Goal: Task Accomplishment & Management: Manage account settings

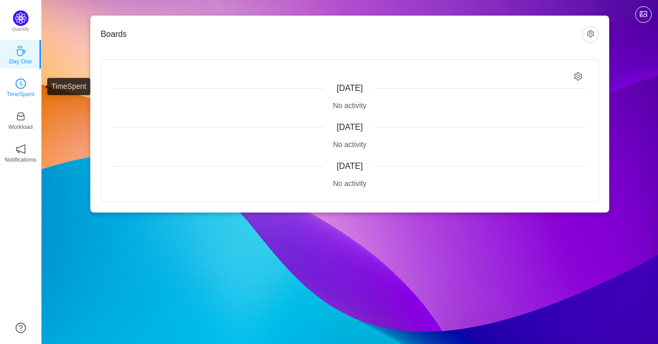
click at [18, 90] on p "TimeSpent" at bounding box center [21, 93] width 28 height 9
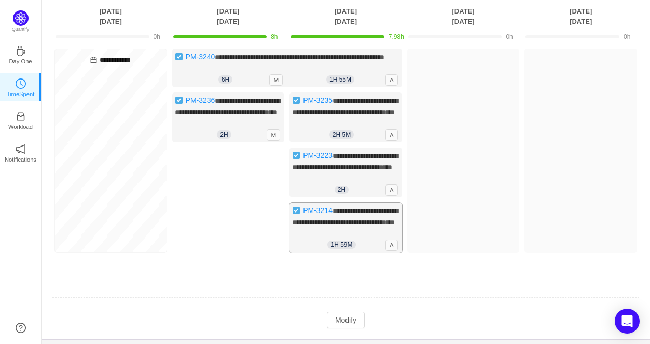
scroll to position [71, 0]
click at [385, 273] on div "**********" at bounding box center [346, 161] width 588 height 224
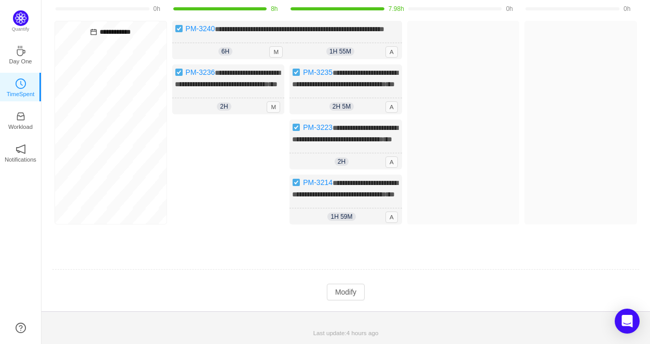
scroll to position [138, 0]
click at [351, 295] on button "Modify" at bounding box center [346, 291] width 38 height 17
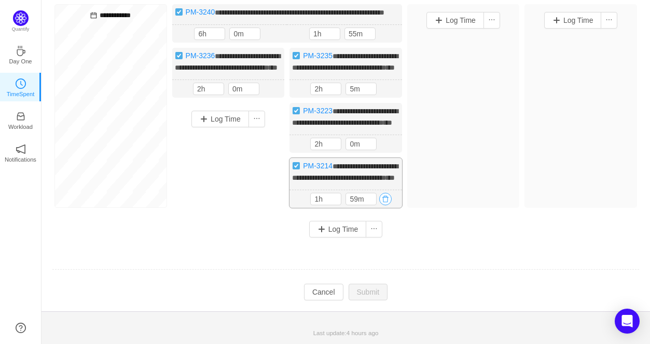
click at [389, 205] on button "button" at bounding box center [385, 199] width 12 height 12
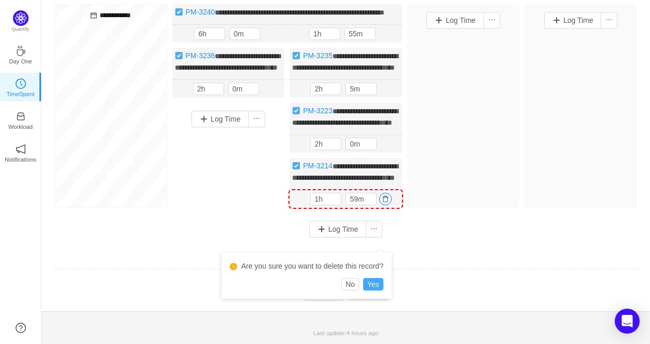
click at [379, 278] on button "Yes" at bounding box center [373, 284] width 20 height 12
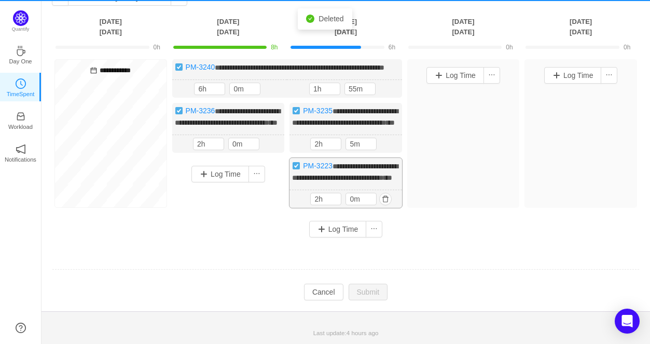
scroll to position [90, 0]
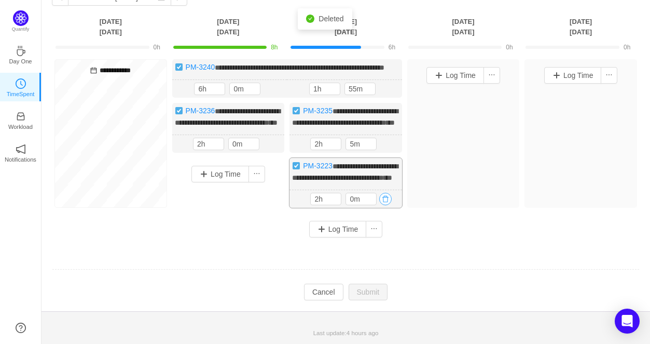
click at [386, 195] on button "button" at bounding box center [385, 199] width 12 height 12
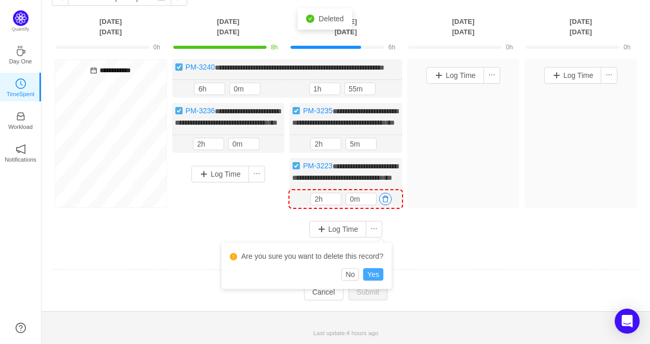
click at [371, 268] on button "Yes" at bounding box center [373, 274] width 20 height 12
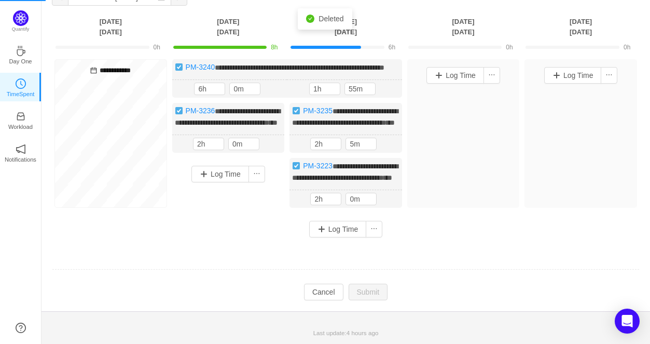
scroll to position [25, 0]
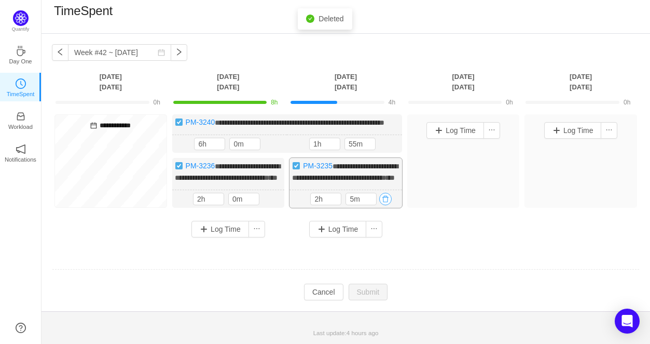
click at [382, 201] on button "button" at bounding box center [385, 199] width 12 height 12
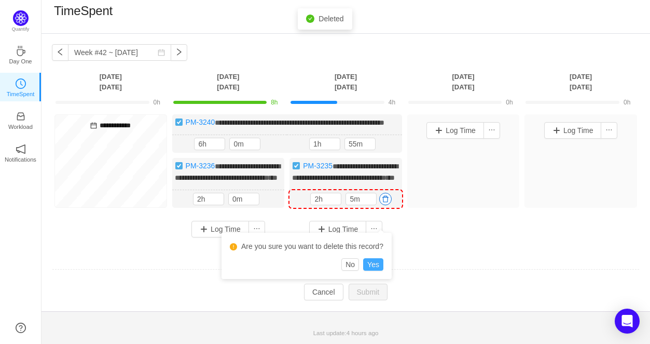
click at [371, 258] on button "Yes" at bounding box center [373, 264] width 20 height 12
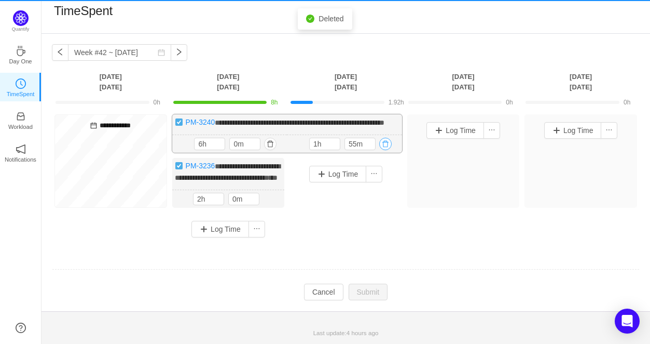
click at [385, 138] on button "button" at bounding box center [385, 144] width 12 height 12
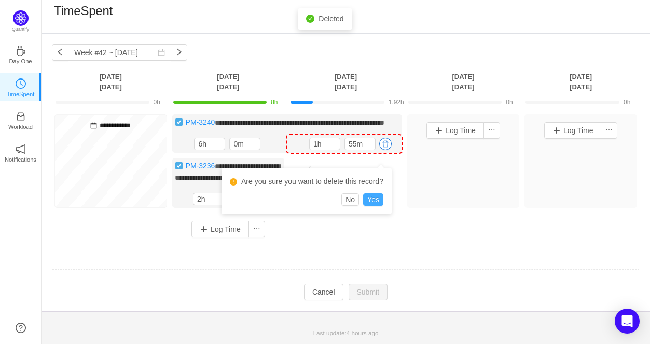
click at [379, 193] on button "Yes" at bounding box center [373, 199] width 20 height 12
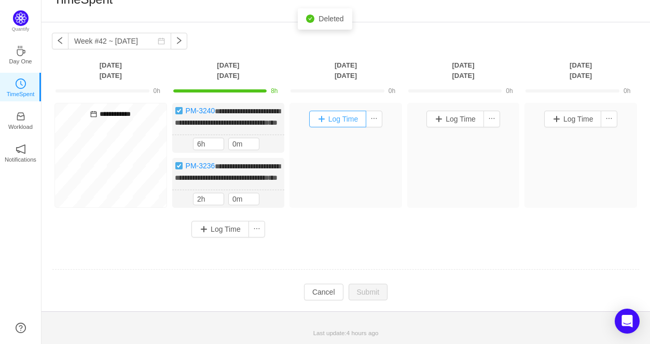
click at [339, 111] on button "Log Time" at bounding box center [338, 119] width 58 height 17
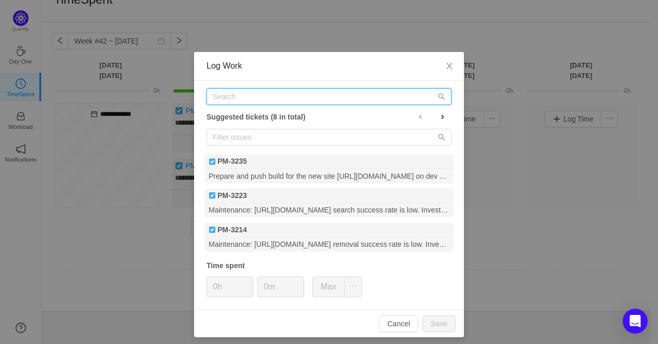
click at [273, 102] on input "text" at bounding box center [329, 96] width 245 height 17
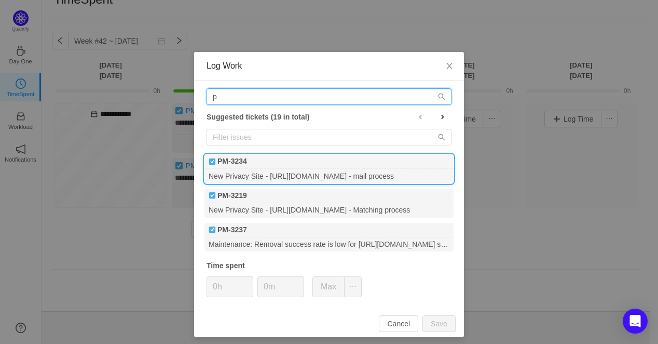
type input "p"
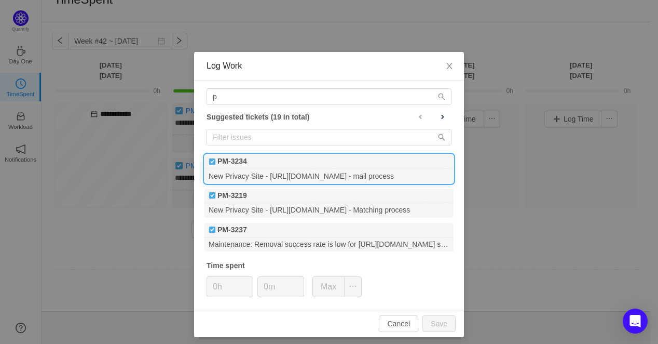
click at [280, 178] on div "New Privacy Site - [URL][DOMAIN_NAME] - mail process" at bounding box center [328, 176] width 249 height 14
click at [320, 287] on button "Max" at bounding box center [328, 286] width 32 height 21
click at [445, 329] on button "Save" at bounding box center [438, 323] width 33 height 17
type input "0h"
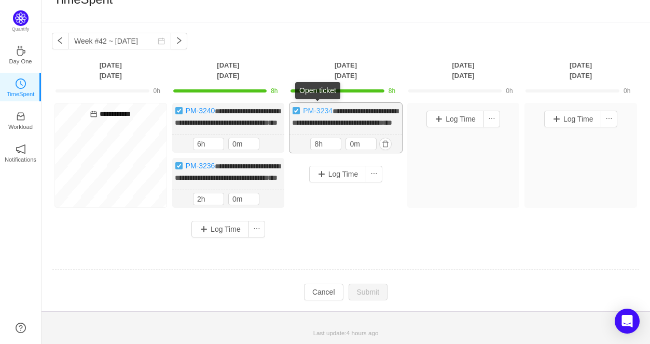
click at [317, 106] on link "PM-3234" at bounding box center [318, 110] width 30 height 8
click at [321, 106] on link "PM-3234" at bounding box center [318, 110] width 30 height 8
